Goal: Information Seeking & Learning: Learn about a topic

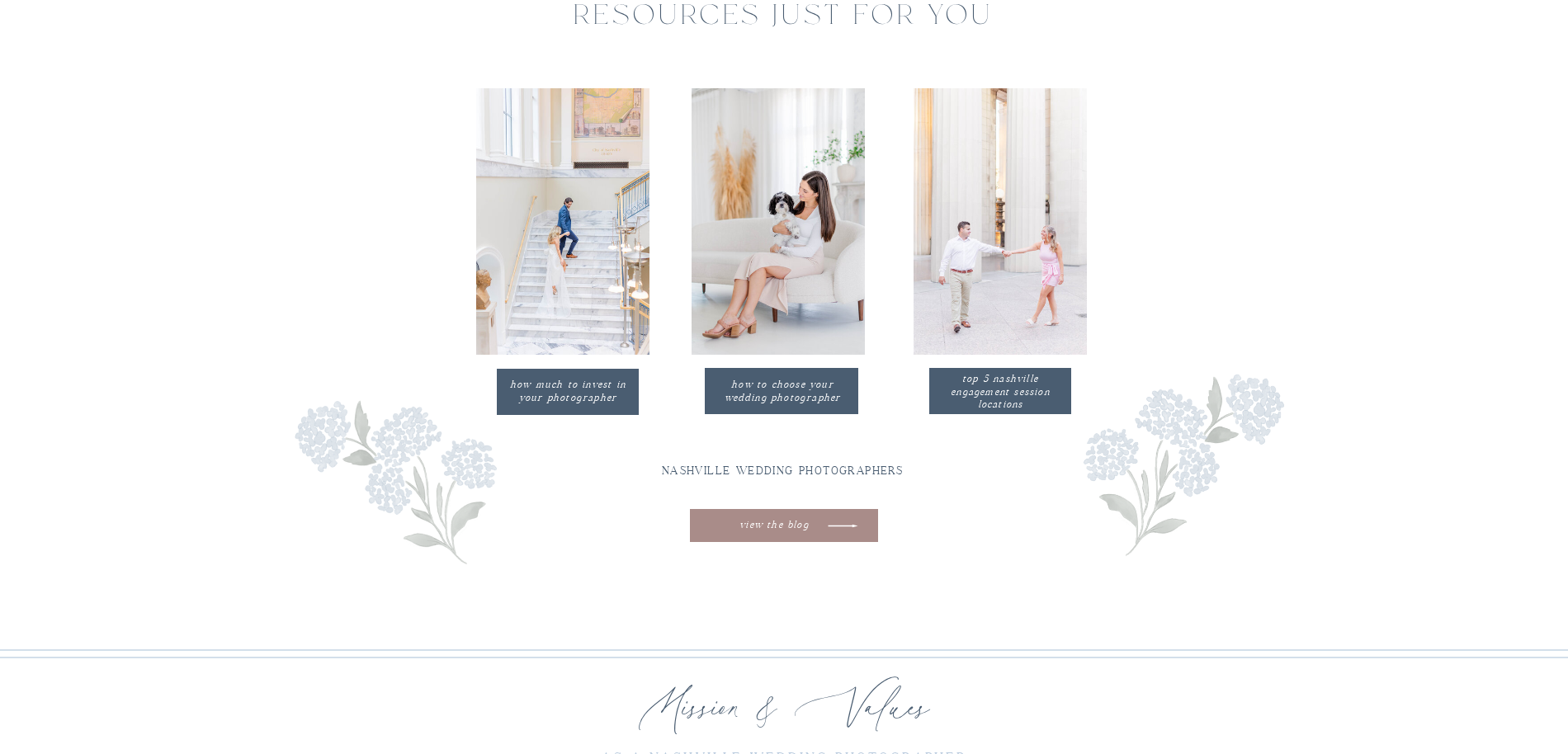
scroll to position [2651, 0]
click at [1003, 390] on p "top 5 nashville engagement session locations" at bounding box center [1000, 380] width 126 height 19
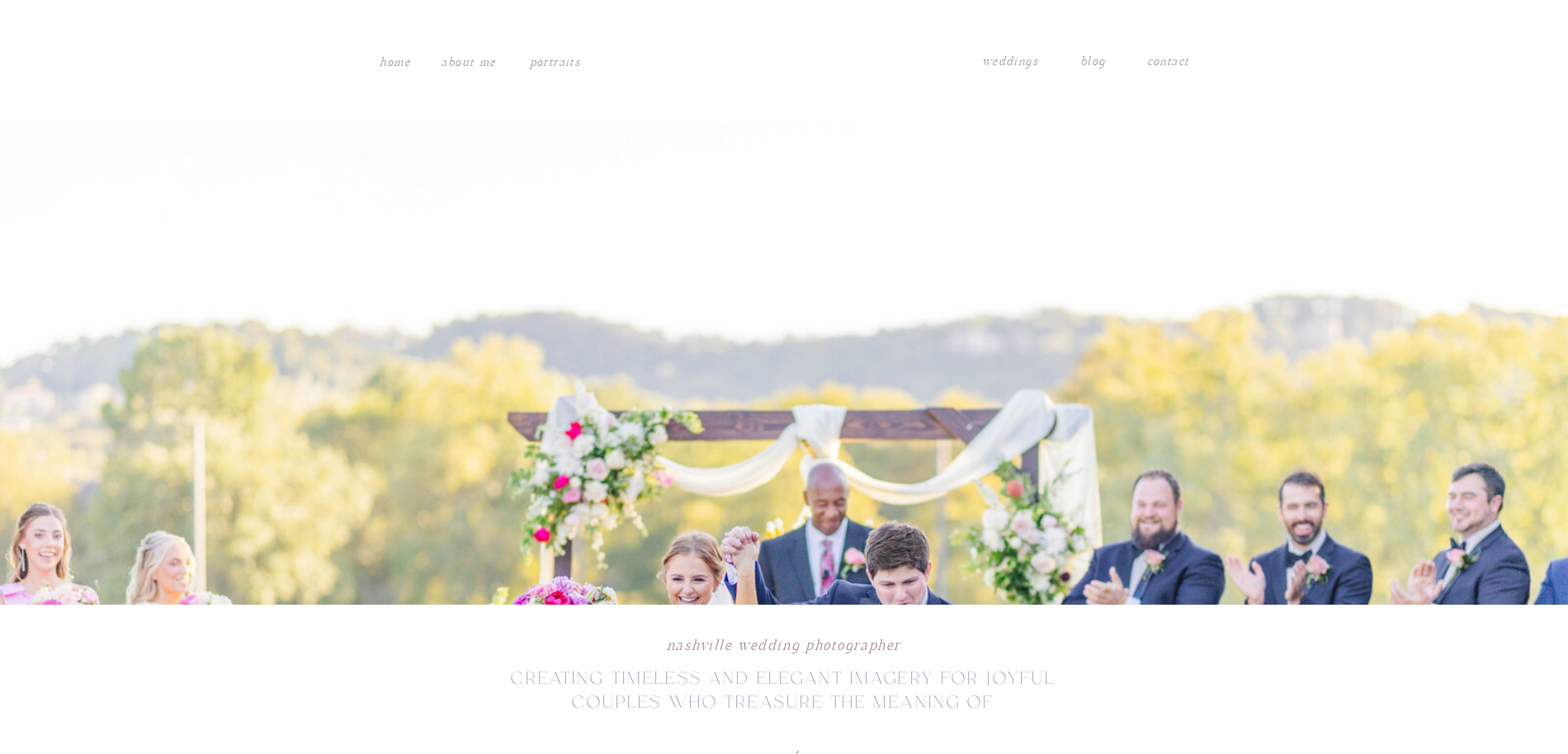
scroll to position [2651, 0]
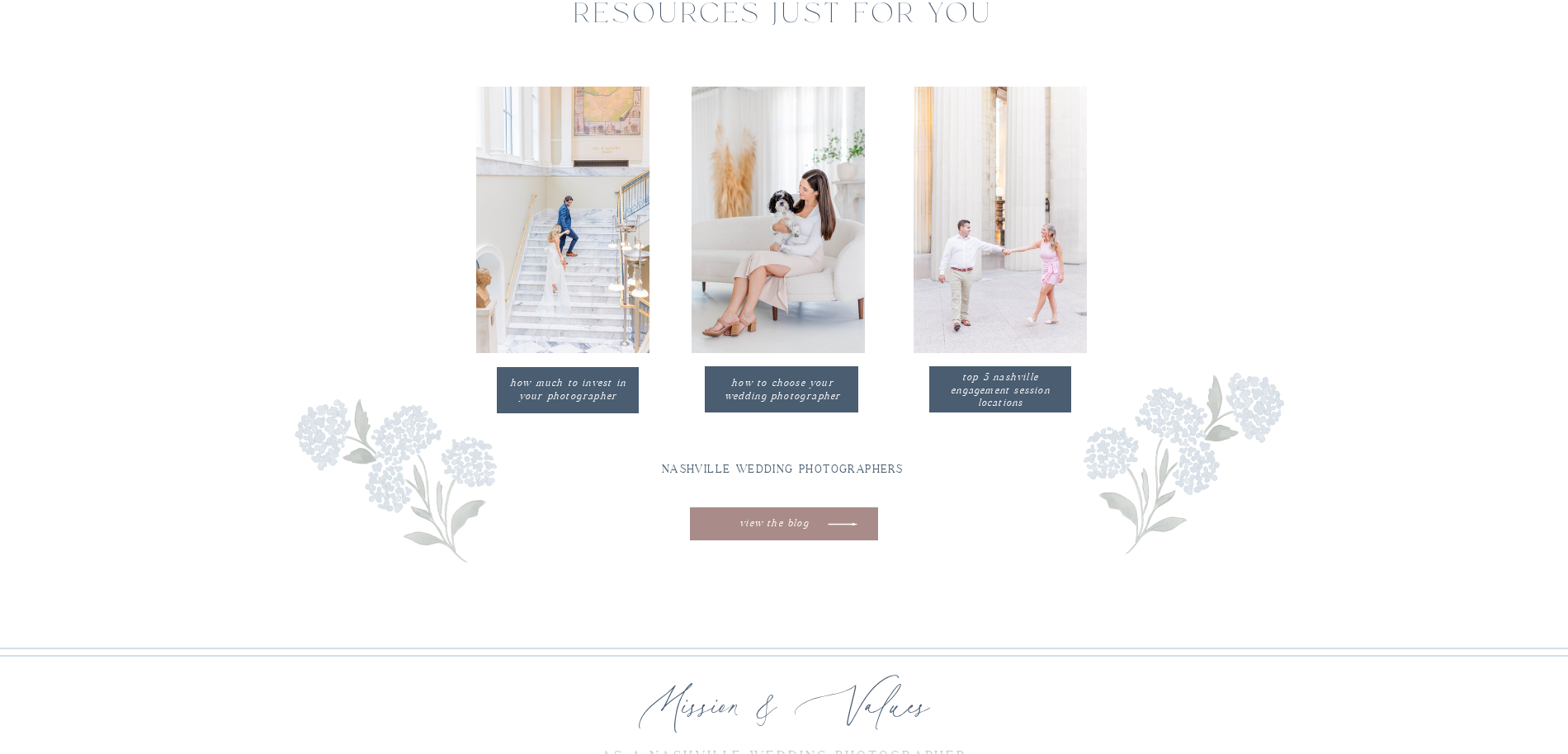
click at [572, 387] on p "how much to invest in your photographer" at bounding box center [567, 391] width 127 height 27
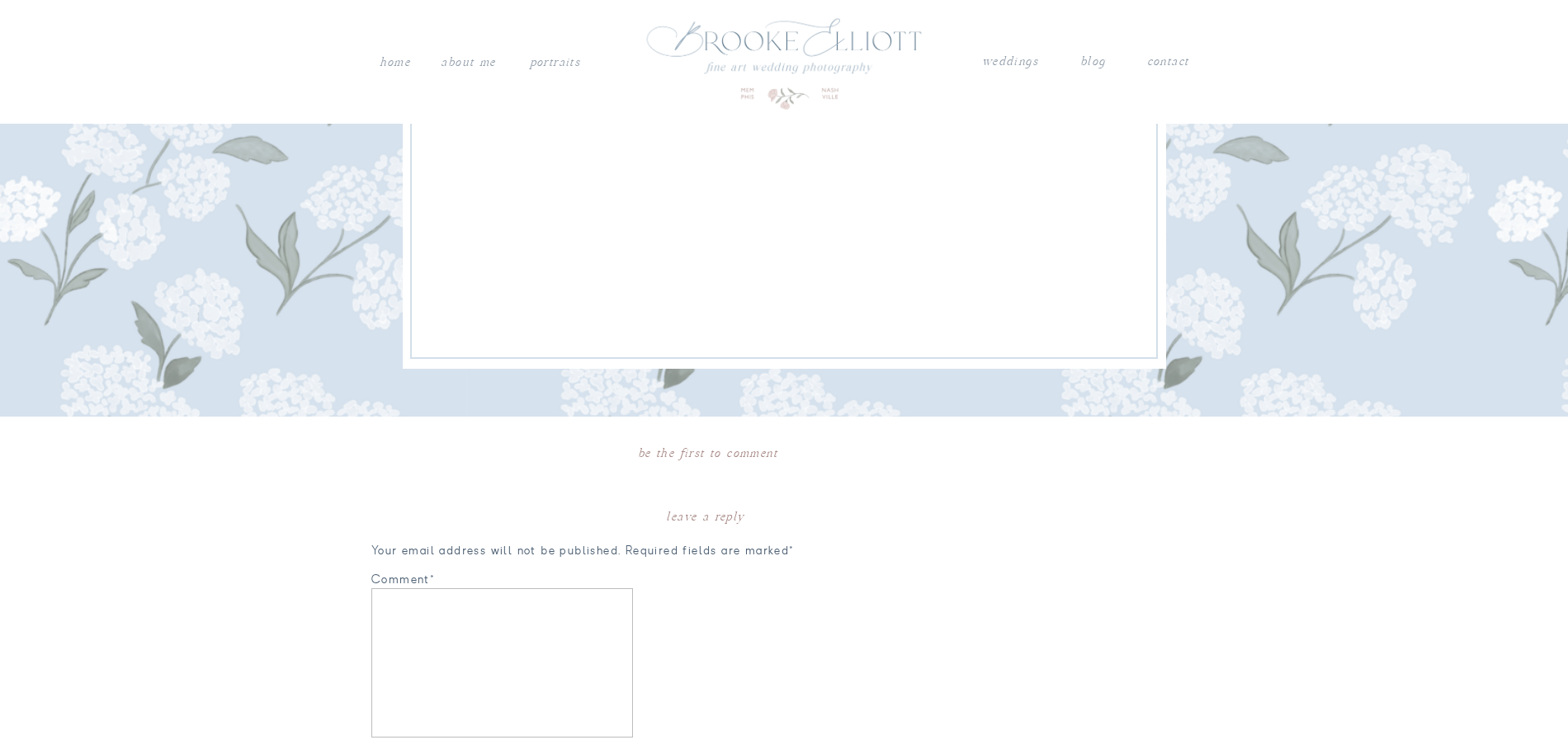
scroll to position [3977, 0]
